Goal: Complete application form: Complete application form

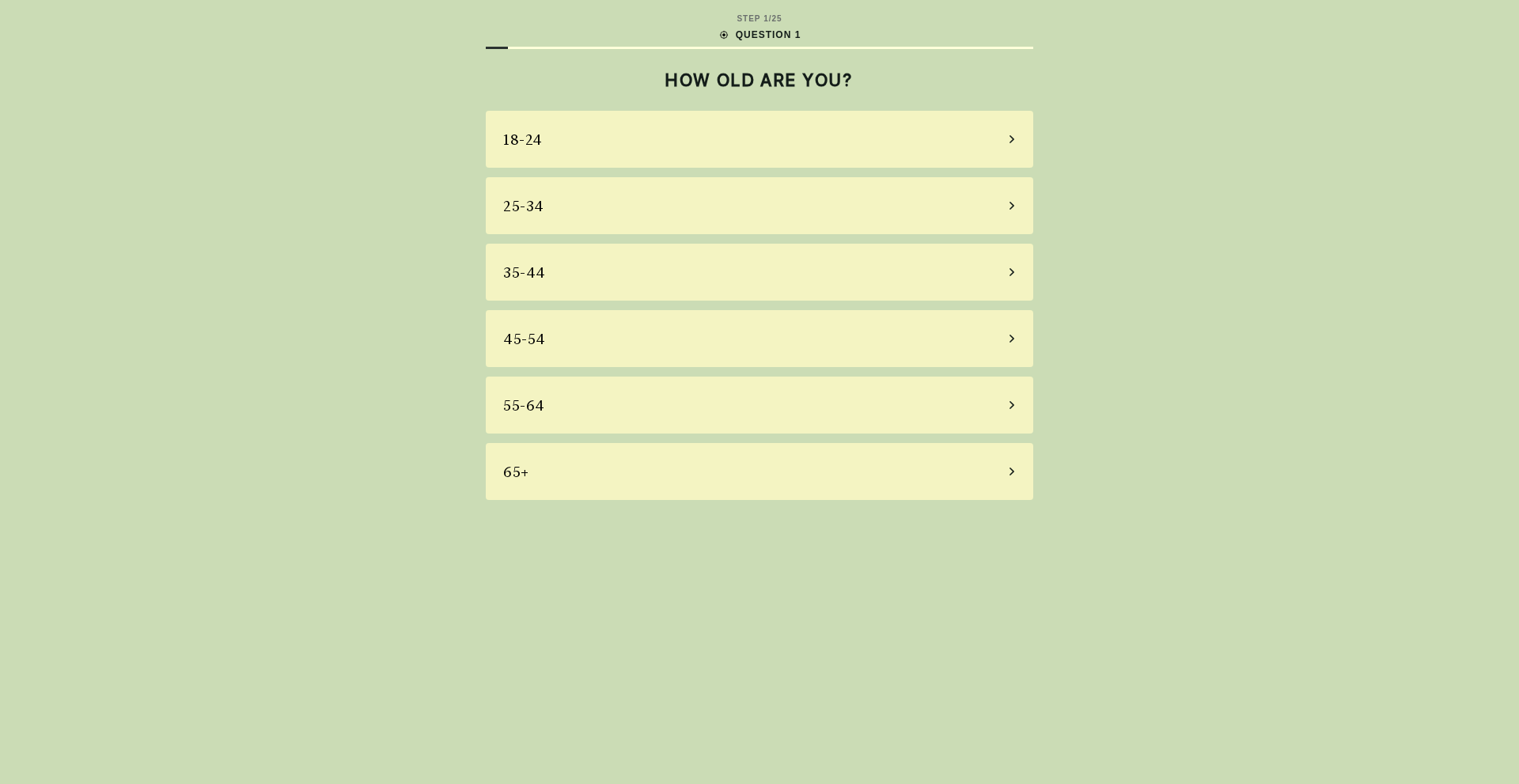
click at [828, 228] on div "25-34" at bounding box center [760, 205] width 548 height 57
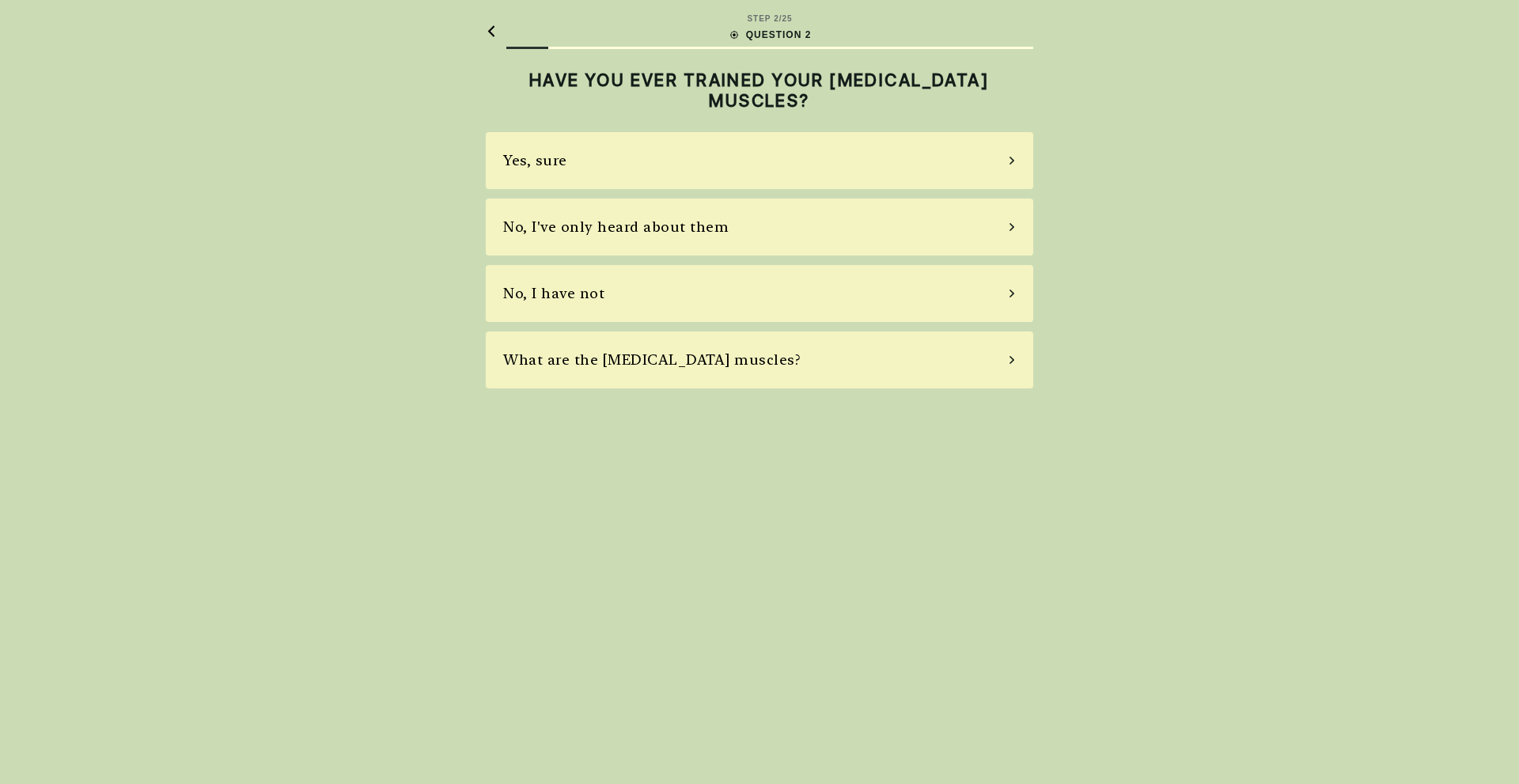
click at [829, 237] on div "No, I've only heard about them" at bounding box center [760, 227] width 548 height 57
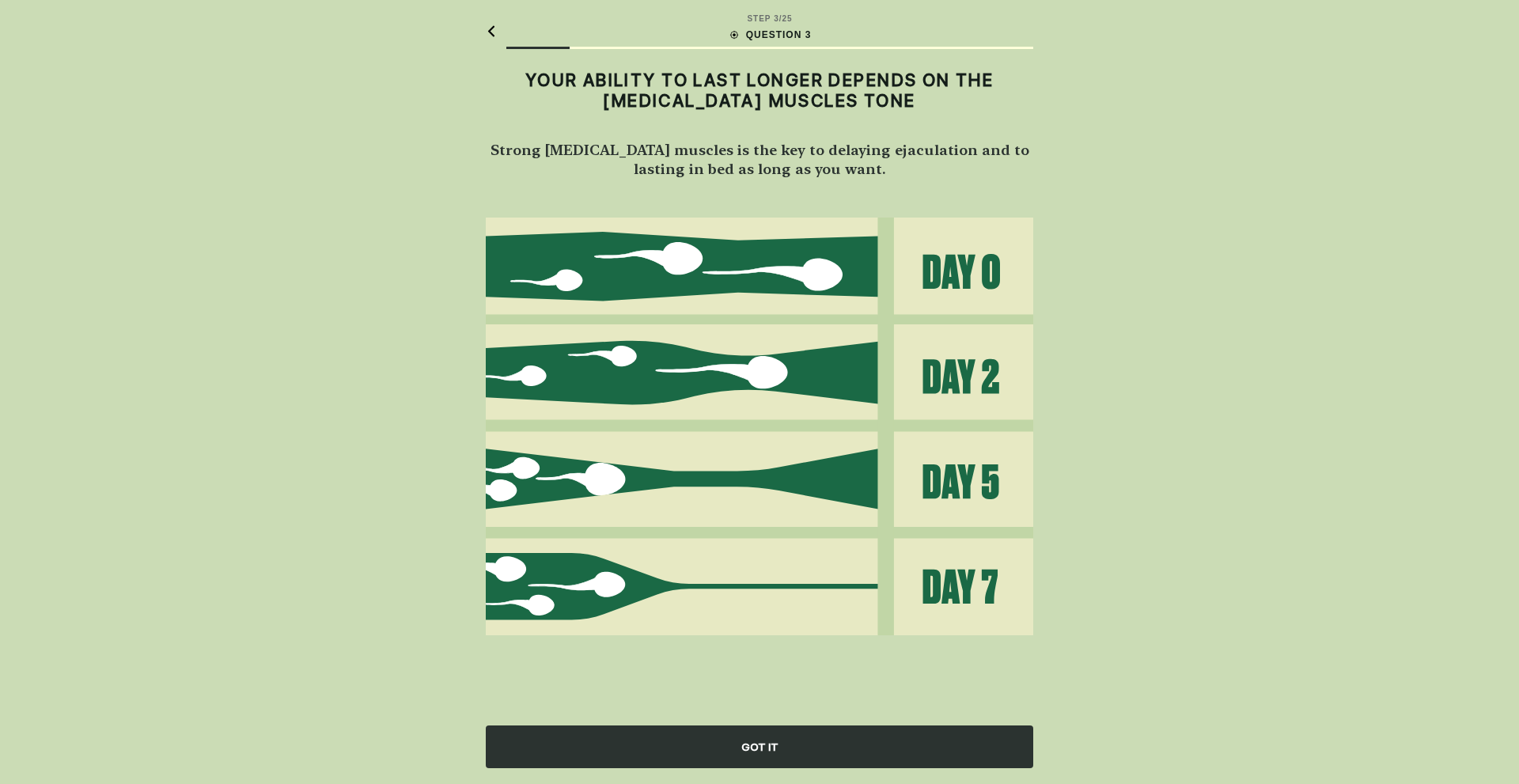
click at [850, 757] on div "GOT IT" at bounding box center [760, 747] width 548 height 43
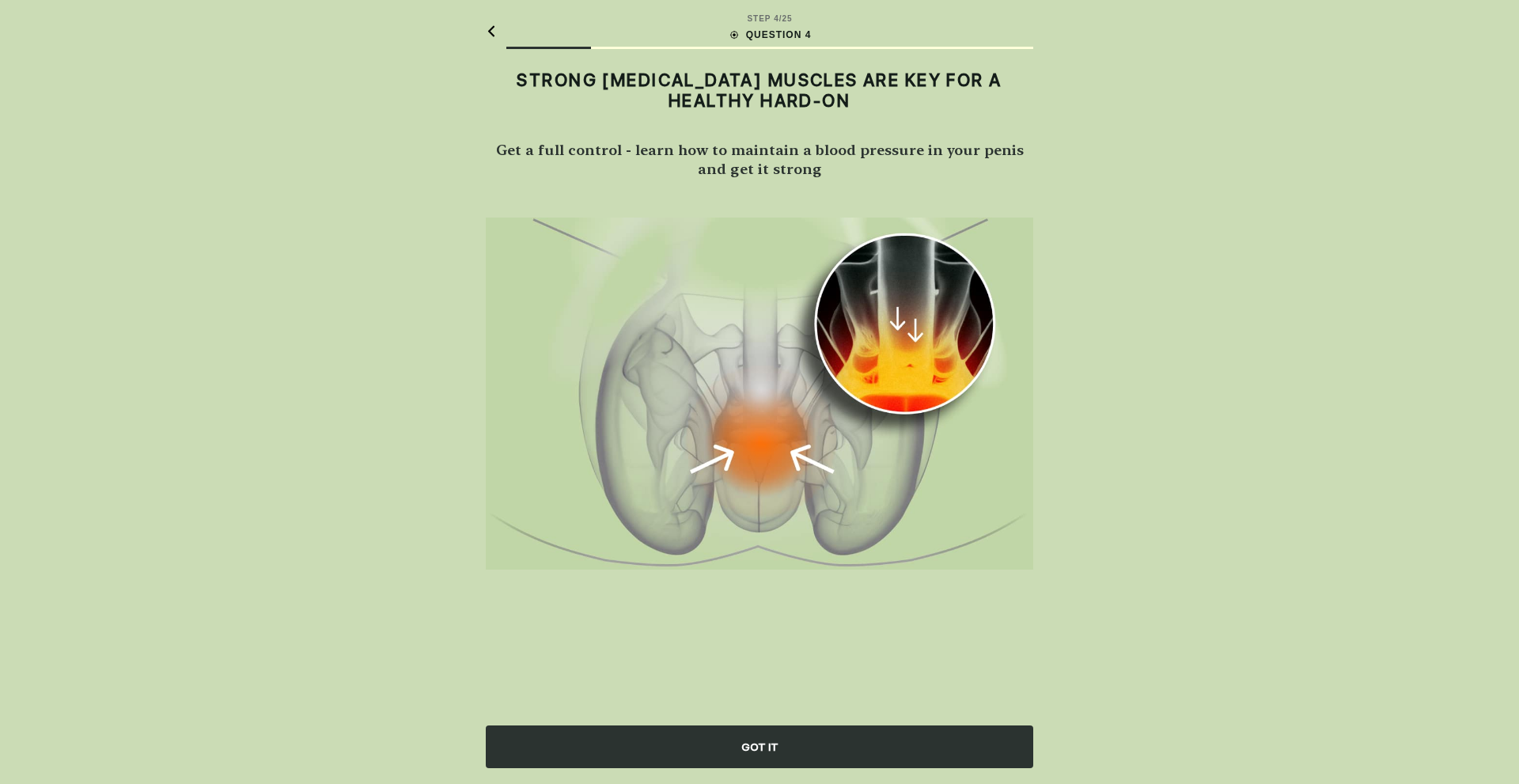
click at [738, 756] on div "GOT IT" at bounding box center [760, 747] width 548 height 43
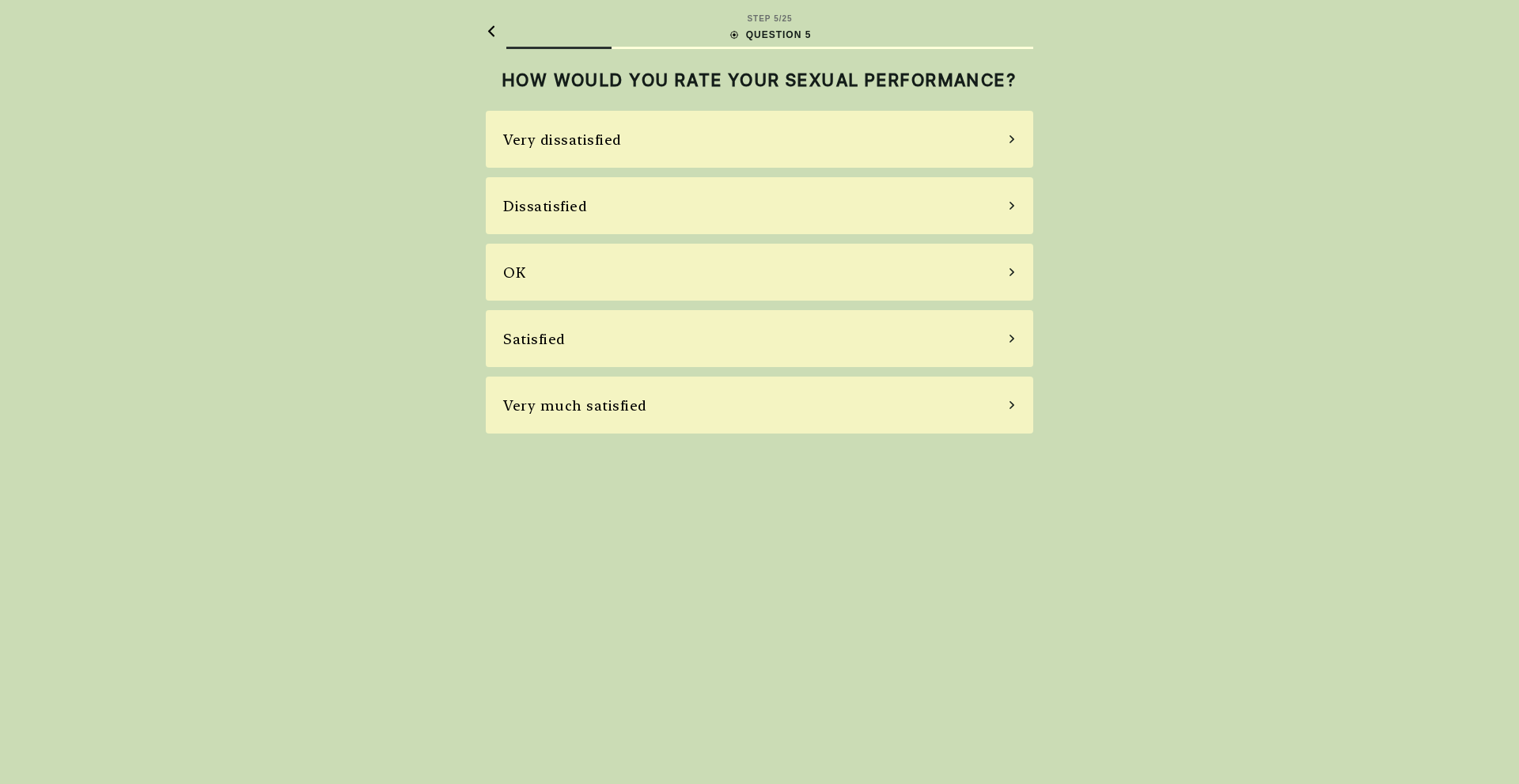
click at [768, 211] on div "Dissatisfied" at bounding box center [760, 205] width 548 height 57
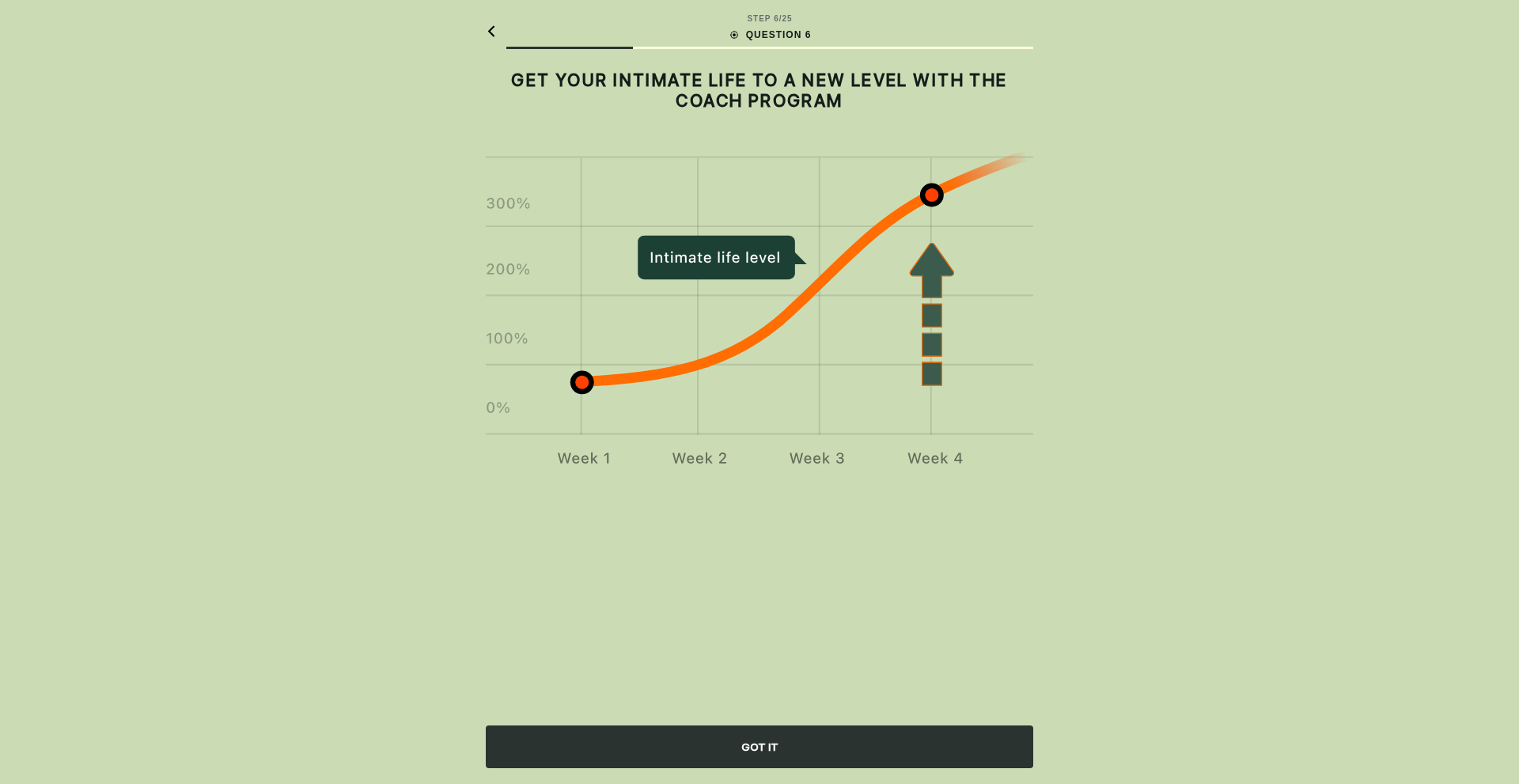
click at [790, 739] on div "GOT IT" at bounding box center [760, 747] width 548 height 43
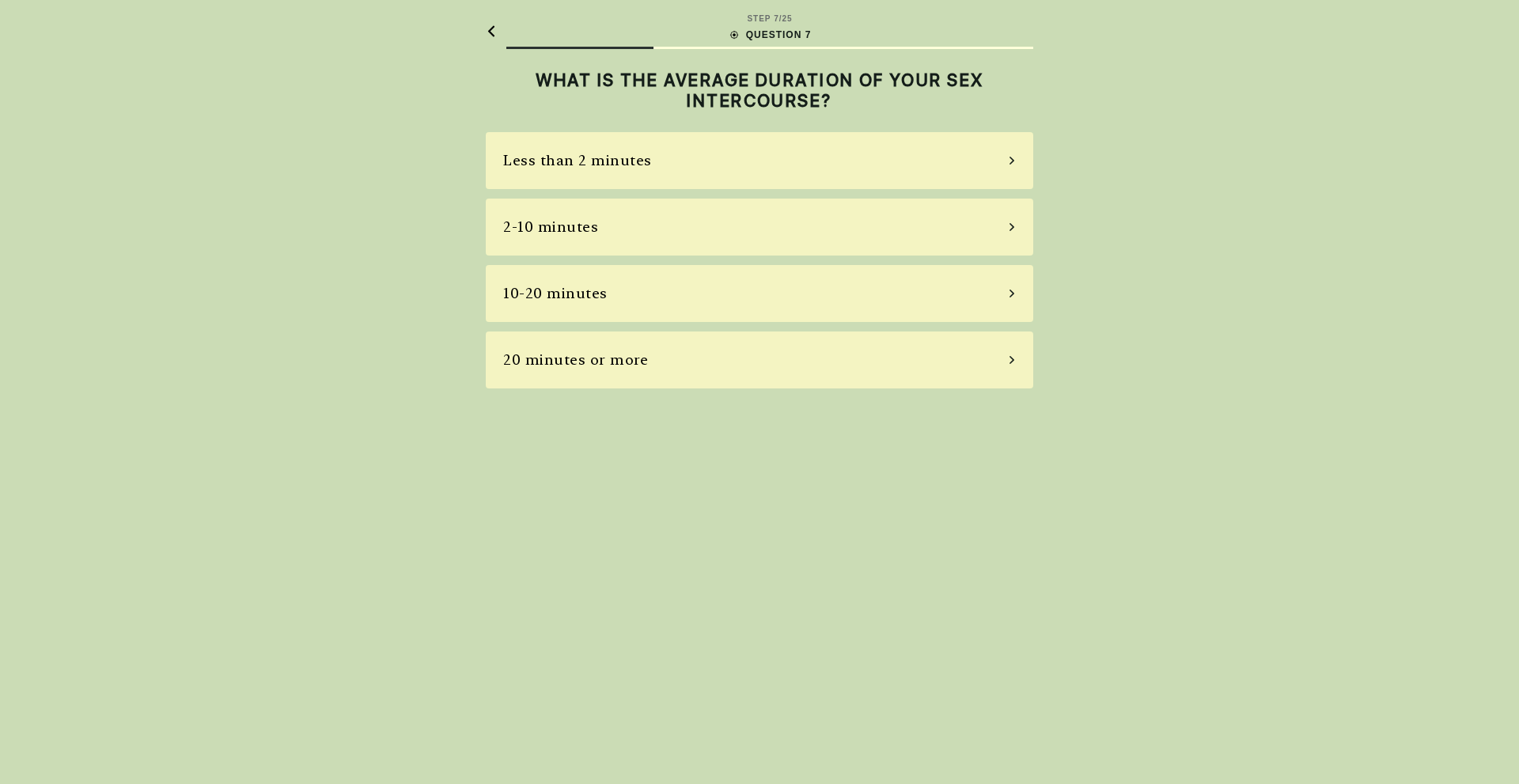
click at [783, 554] on div "STEP 7 / 25 QUESTION 7 WHAT IS THE AVERAGE DURATION OF YOUR SEX INTERCOURSE? Le…" at bounding box center [760, 392] width 1519 height 784
click at [708, 218] on div "2-10 minutes" at bounding box center [760, 227] width 548 height 57
click at [706, 221] on div "Sometimes" at bounding box center [760, 227] width 548 height 57
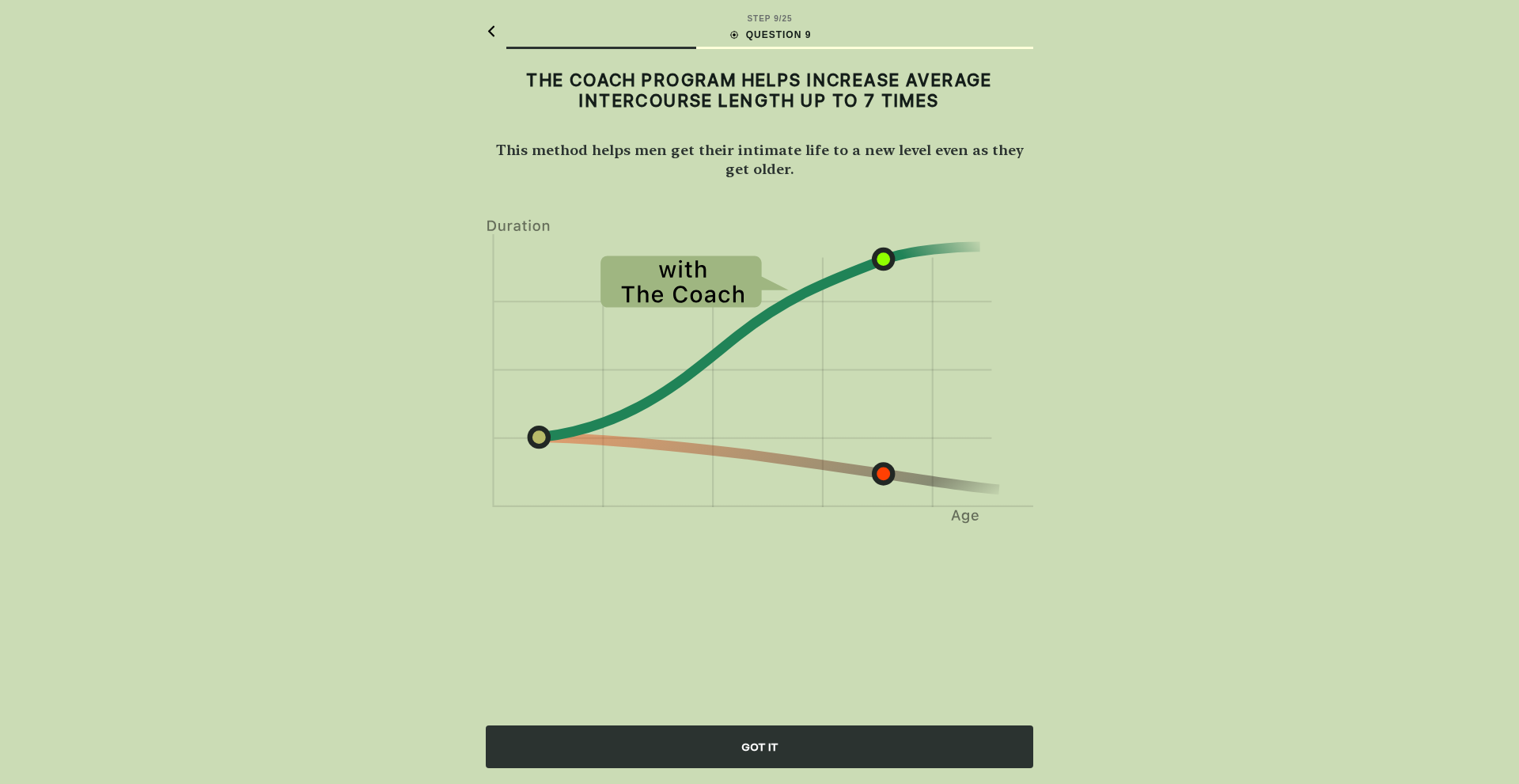
click at [700, 751] on div "GOT IT" at bounding box center [760, 747] width 548 height 43
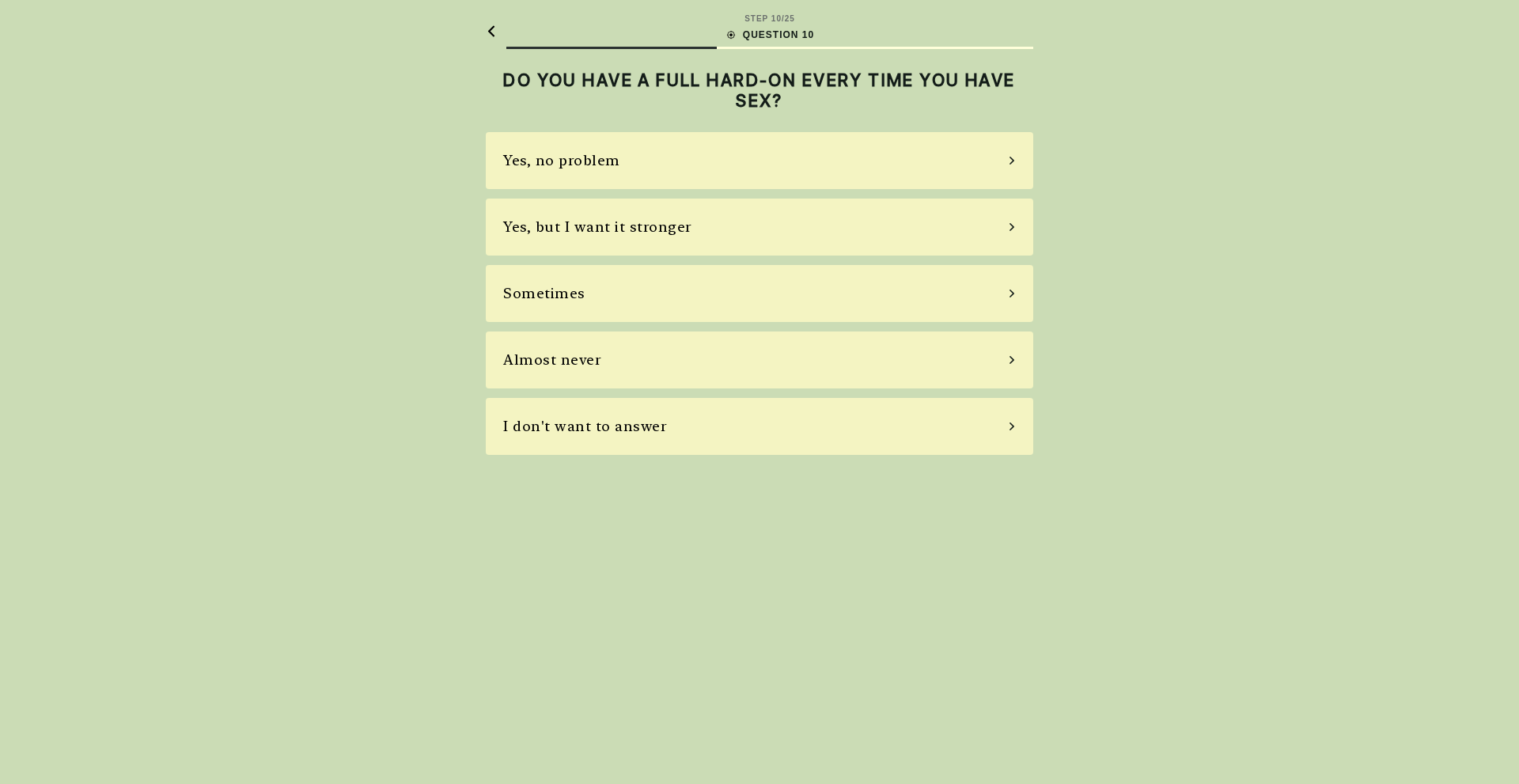
click at [733, 303] on div "Sometimes" at bounding box center [760, 294] width 548 height 57
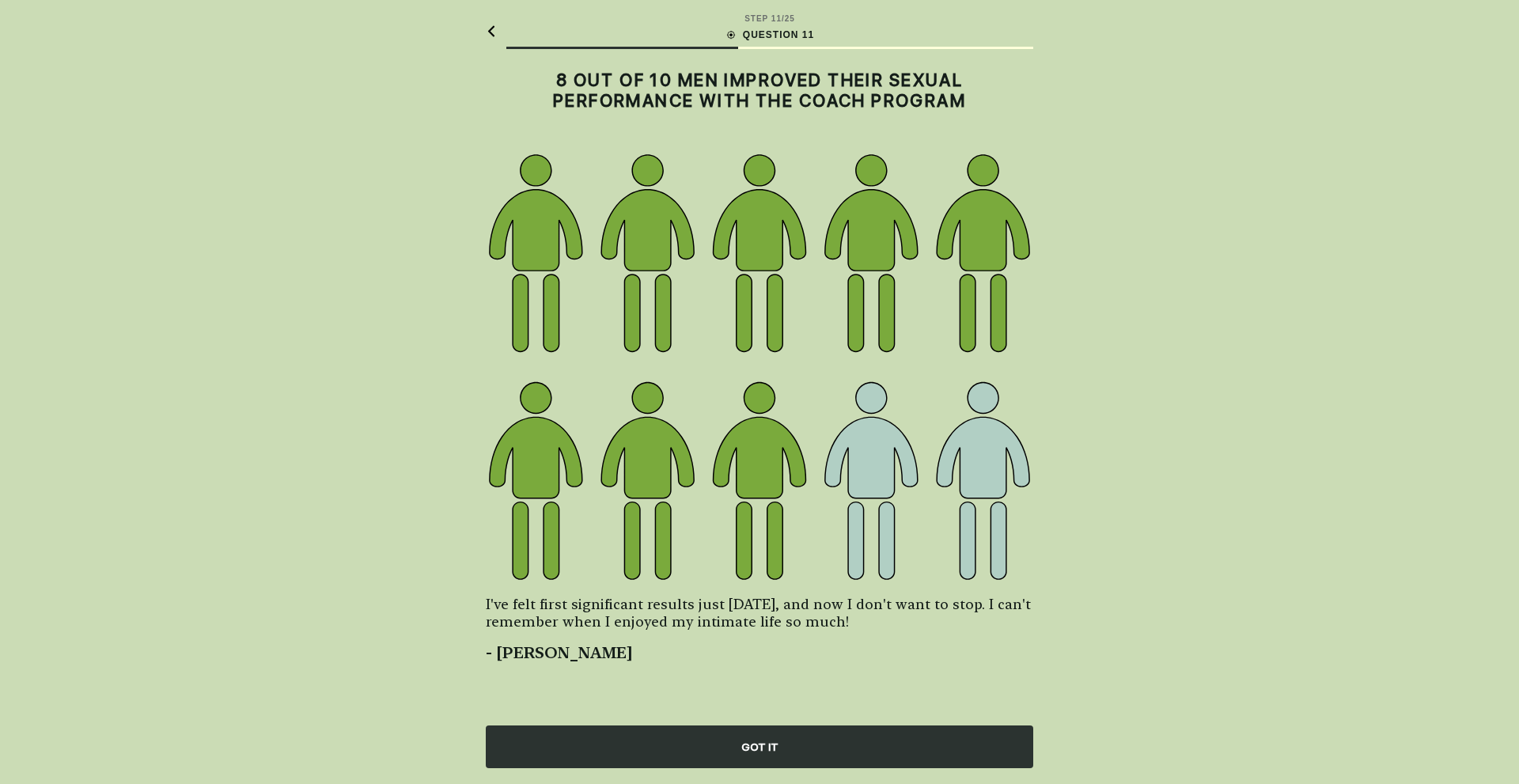
click at [799, 744] on div "GOT IT" at bounding box center [760, 747] width 548 height 43
